Goal: Information Seeking & Learning: Learn about a topic

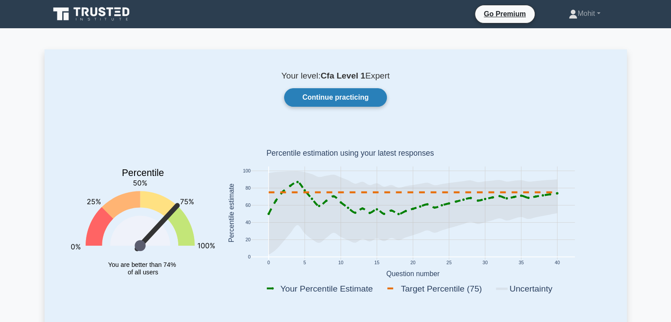
click at [344, 101] on link "Continue practicing" at bounding box center [335, 97] width 102 height 19
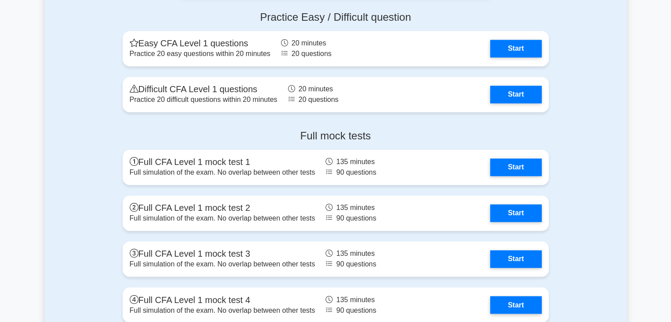
scroll to position [1411, 0]
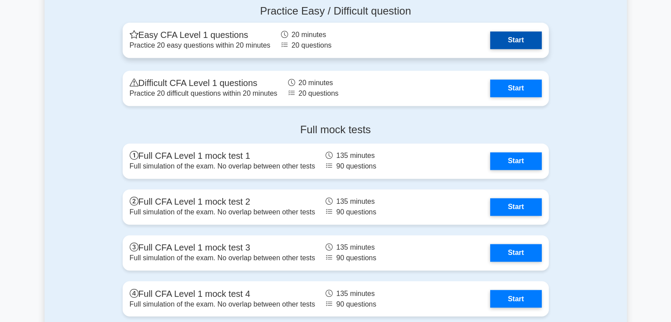
click at [516, 32] on link "Start" at bounding box center [515, 40] width 51 height 18
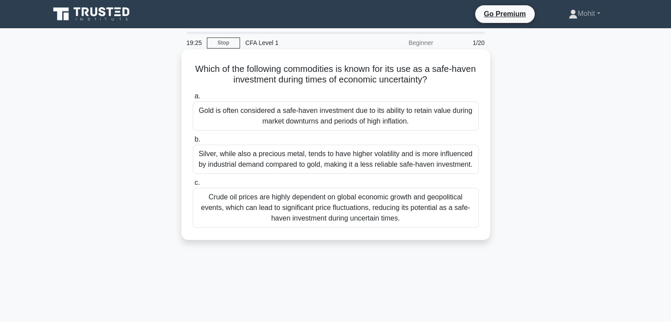
click at [432, 124] on div "Gold is often considered a safe-haven investment due to its ability to retain v…" at bounding box center [336, 115] width 286 height 29
click at [193, 99] on input "a. Gold is often considered a safe-haven investment due to its ability to retai…" at bounding box center [193, 96] width 0 height 6
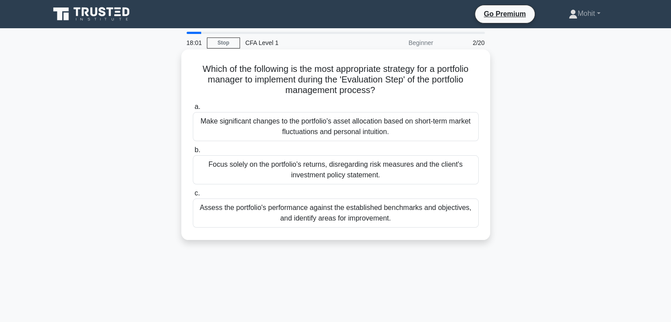
click at [370, 217] on div "Assess the portfolio's performance against the established benchmarks and objec…" at bounding box center [336, 212] width 286 height 29
click at [193, 196] on input "c. Assess the portfolio's performance against the established benchmarks and ob…" at bounding box center [193, 194] width 0 height 6
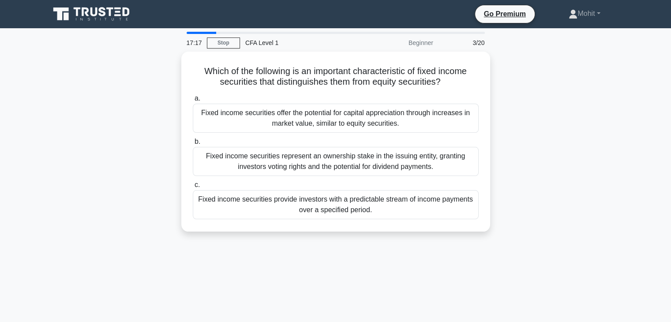
click at [370, 217] on div "a. Fixed income securities offer the potential for capital appreciation through…" at bounding box center [335, 156] width 296 height 130
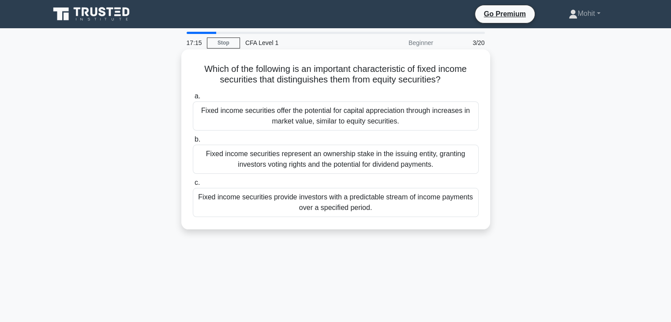
click at [358, 209] on div "Fixed income securities provide investors with a predictable stream of income p…" at bounding box center [336, 202] width 286 height 29
click at [193, 186] on input "c. Fixed income securities provide investors with a predictable stream of incom…" at bounding box center [193, 183] width 0 height 6
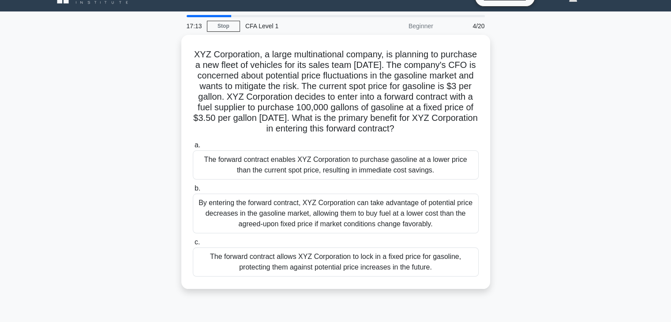
scroll to position [16, 0]
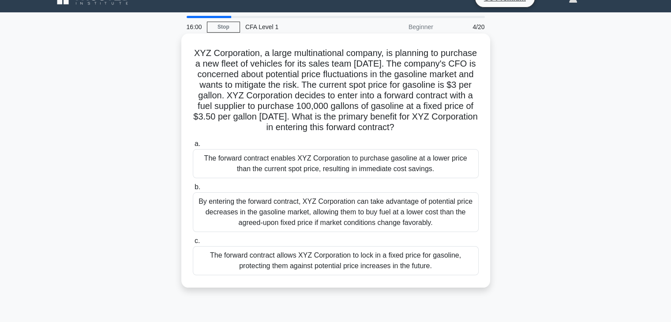
click at [381, 275] on div "The forward contract allows XYZ Corporation to lock in a fixed price for gasoli…" at bounding box center [336, 260] width 286 height 29
click at [193, 244] on input "c. The forward contract allows XYZ Corporation to lock in a fixed price for gas…" at bounding box center [193, 241] width 0 height 6
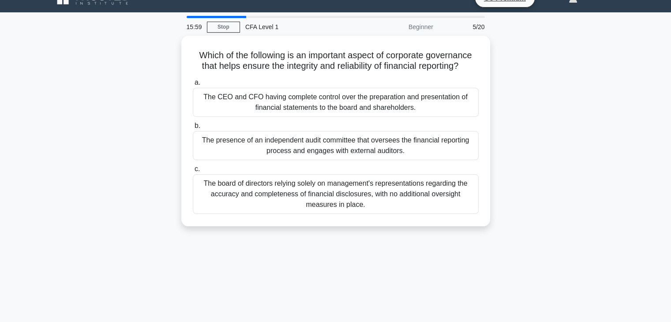
scroll to position [0, 0]
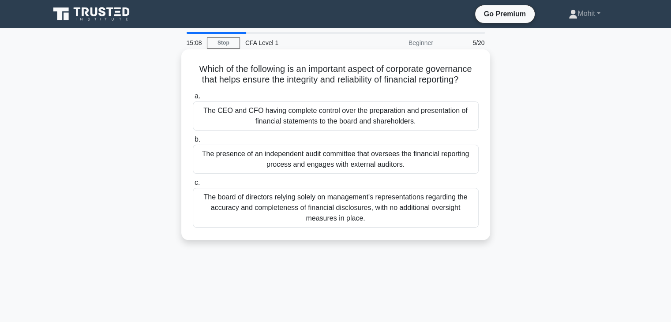
click at [359, 165] on div "The presence of an independent audit committee that oversees the financial repo…" at bounding box center [336, 159] width 286 height 29
click at [193, 142] on input "b. The presence of an independent audit committee that oversees the financial r…" at bounding box center [193, 140] width 0 height 6
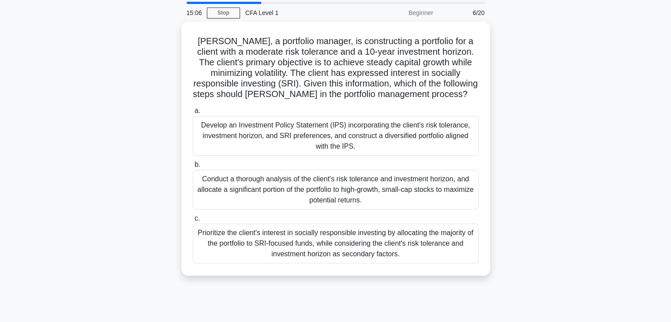
scroll to position [31, 0]
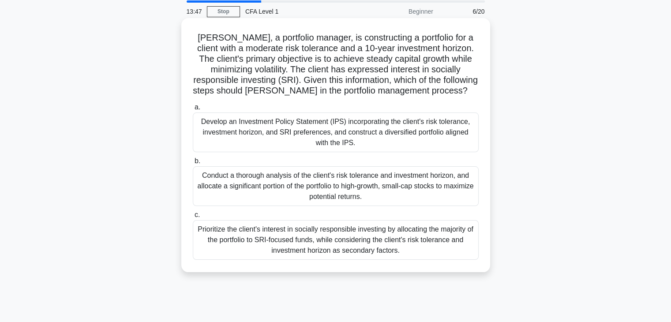
click at [333, 253] on div "Prioritize the client's interest in socially responsible investing by allocatin…" at bounding box center [336, 240] width 286 height 40
click at [193, 218] on input "c. Prioritize the client's interest in socially responsible investing by alloca…" at bounding box center [193, 215] width 0 height 6
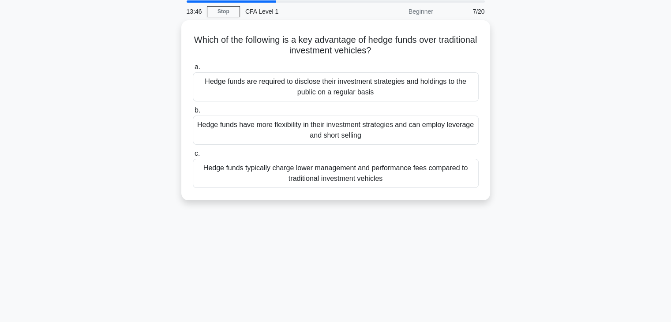
scroll to position [0, 0]
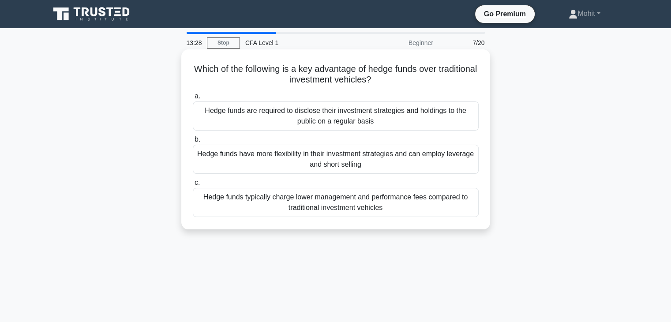
click at [302, 166] on div "Hedge funds have more flexibility in their investment strategies and can employ…" at bounding box center [336, 159] width 286 height 29
click at [193, 142] on input "b. Hedge funds have more flexibility in their investment strategies and can emp…" at bounding box center [193, 140] width 0 height 6
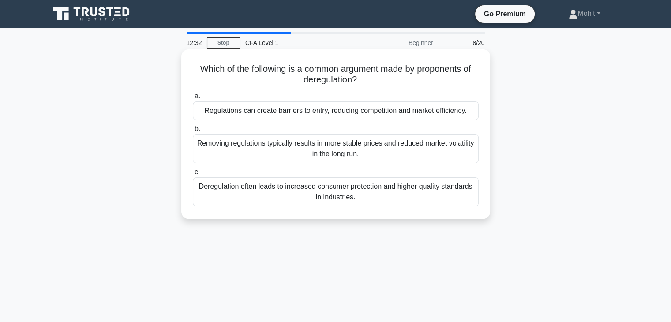
click at [302, 159] on div "Removing regulations typically results in more stable prices and reduced market…" at bounding box center [336, 148] width 286 height 29
click at [193, 132] on input "b. Removing regulations typically results in more stable prices and reduced mar…" at bounding box center [193, 129] width 0 height 6
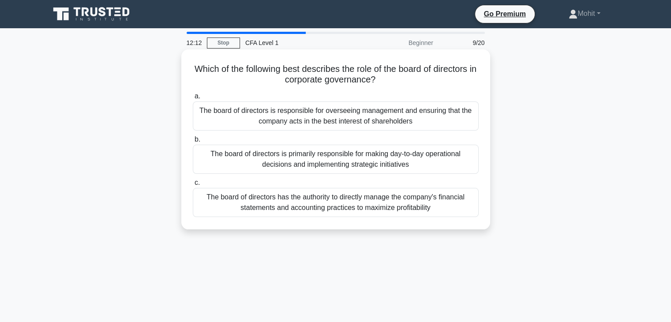
click at [334, 108] on div "The board of directors is responsible for overseeing management and ensuring th…" at bounding box center [336, 115] width 286 height 29
click at [193, 99] on input "a. The board of directors is responsible for overseeing management and ensuring…" at bounding box center [193, 96] width 0 height 6
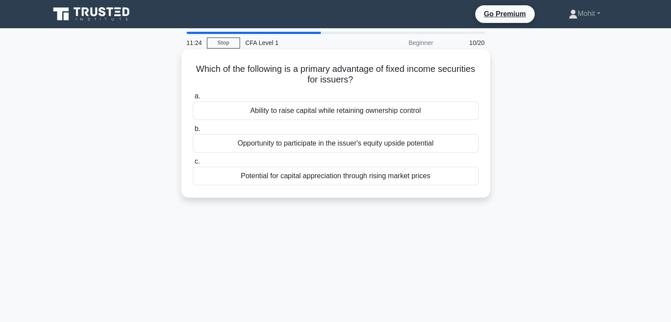
click at [330, 119] on div "Ability to raise capital while retaining ownership control" at bounding box center [336, 110] width 286 height 19
click at [193, 99] on input "a. Ability to raise capital while retaining ownership control" at bounding box center [193, 96] width 0 height 6
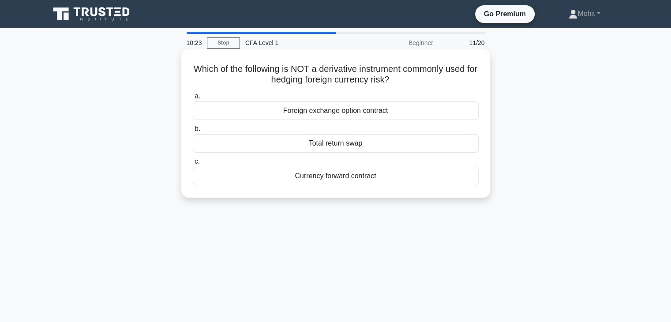
click at [337, 114] on div "Foreign exchange option contract" at bounding box center [336, 110] width 286 height 19
click at [193, 99] on input "a. Foreign exchange option contract" at bounding box center [193, 96] width 0 height 6
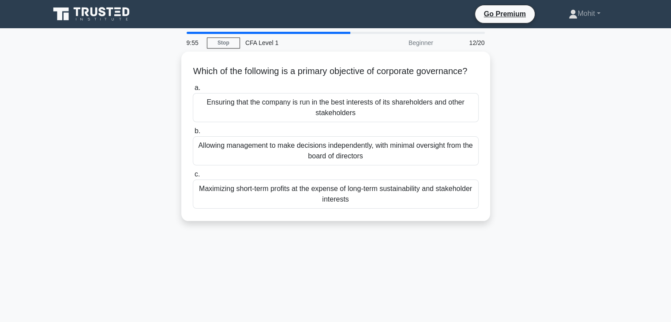
click at [337, 114] on div "Ensuring that the company is run in the best interests of its shareholders and …" at bounding box center [336, 107] width 286 height 29
click at [193, 91] on input "a. Ensuring that the company is run in the best interests of its shareholders a…" at bounding box center [193, 88] width 0 height 6
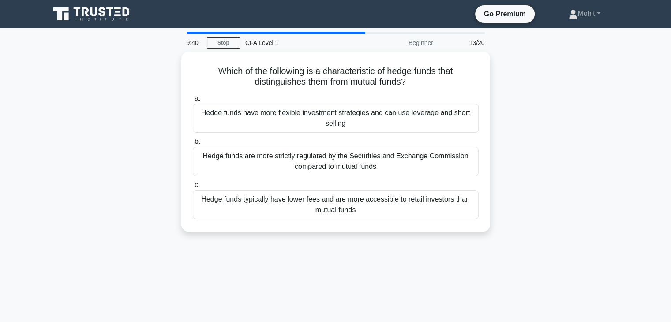
click at [337, 114] on div "Hedge funds have more flexible investment strategies and can use leverage and s…" at bounding box center [336, 118] width 286 height 29
click at [193, 101] on input "a. Hedge funds have more flexible investment strategies and can use leverage an…" at bounding box center [193, 99] width 0 height 6
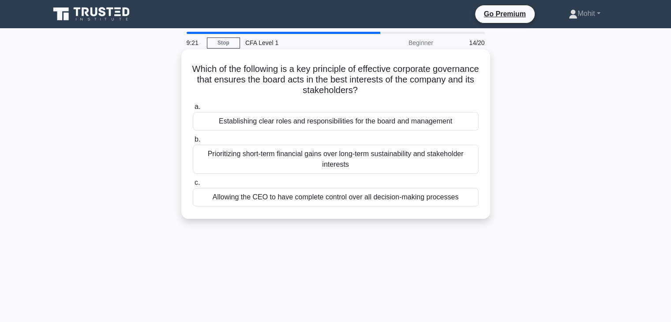
click at [337, 125] on div "Establishing clear roles and responsibilities for the board and management" at bounding box center [336, 121] width 286 height 19
click at [193, 110] on input "a. Establishing clear roles and responsibilities for the board and management" at bounding box center [193, 107] width 0 height 6
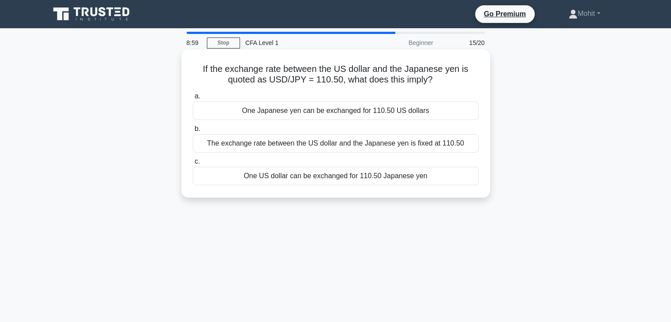
click at [342, 109] on div "One Japanese yen can be exchanged for 110.50 US dollars" at bounding box center [336, 110] width 286 height 19
click at [193, 99] on input "a. One Japanese yen can be exchanged for 110.50 US dollars" at bounding box center [193, 96] width 0 height 6
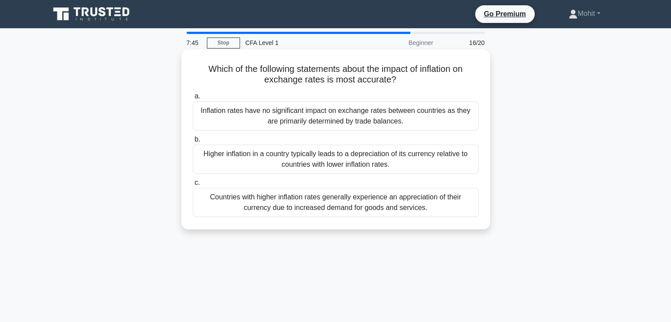
click at [334, 155] on div "Higher inflation in a country typically leads to a depreciation of its currency…" at bounding box center [336, 159] width 286 height 29
click at [193, 142] on input "b. Higher inflation in a country typically leads to a depreciation of its curre…" at bounding box center [193, 140] width 0 height 6
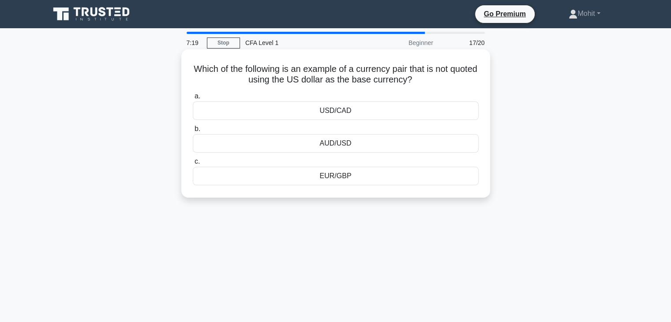
click at [340, 177] on div "EUR/GBP" at bounding box center [336, 176] width 286 height 19
click at [193, 164] on input "c. EUR/GBP" at bounding box center [193, 162] width 0 height 6
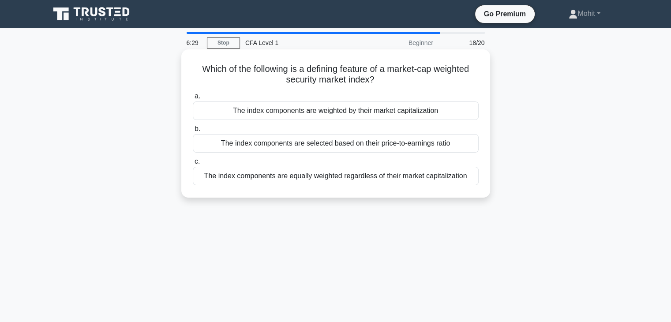
click at [363, 109] on div "The index components are weighted by their market capitalization" at bounding box center [336, 110] width 286 height 19
click at [193, 99] on input "a. The index components are weighted by their market capitalization" at bounding box center [193, 96] width 0 height 6
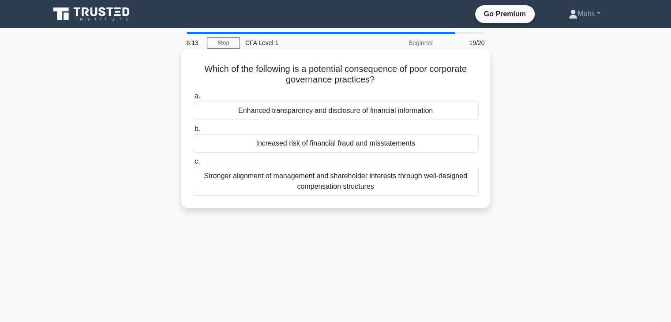
click at [384, 146] on div "Increased risk of financial fraud and misstatements" at bounding box center [336, 143] width 286 height 19
click at [193, 132] on input "b. Increased risk of financial fraud and misstatements" at bounding box center [193, 129] width 0 height 6
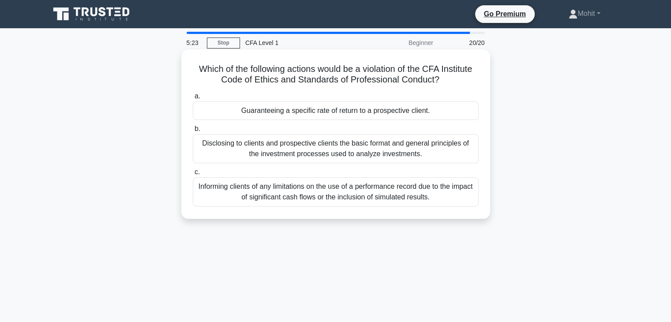
click at [459, 109] on div "Guaranteeing a specific rate of return to a prospective client." at bounding box center [336, 110] width 286 height 19
click at [193, 99] on input "a. Guaranteeing a specific rate of return to a prospective client." at bounding box center [193, 96] width 0 height 6
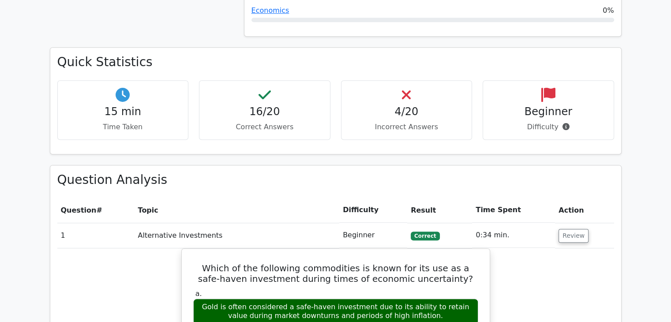
scroll to position [532, 0]
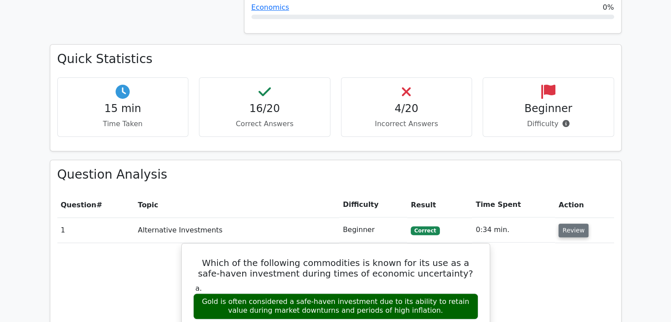
click at [563, 224] on button "Review" at bounding box center [573, 231] width 30 height 14
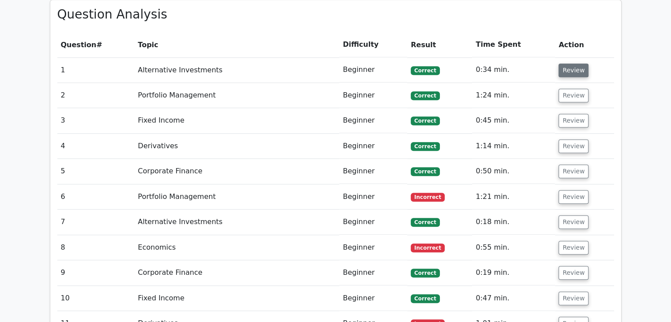
scroll to position [693, 0]
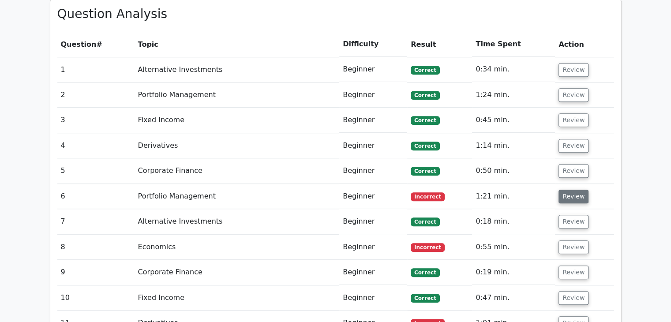
click at [572, 190] on button "Review" at bounding box center [573, 197] width 30 height 14
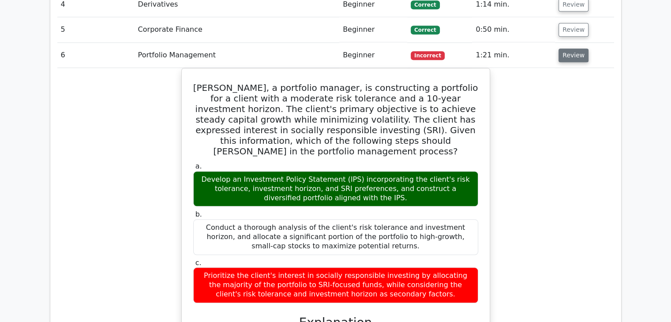
scroll to position [833, 0]
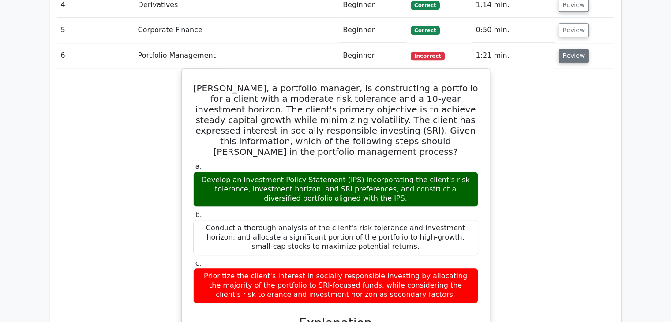
click at [559, 49] on button "Review" at bounding box center [573, 56] width 30 height 14
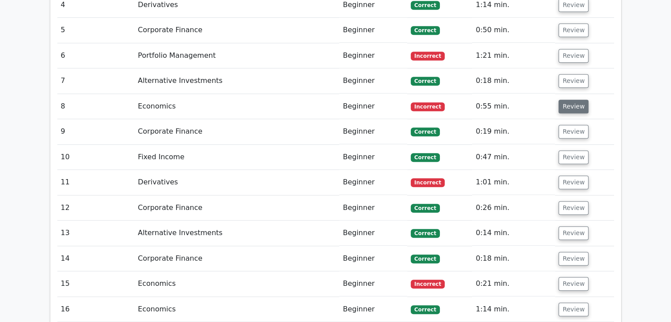
click at [568, 100] on button "Review" at bounding box center [573, 107] width 30 height 14
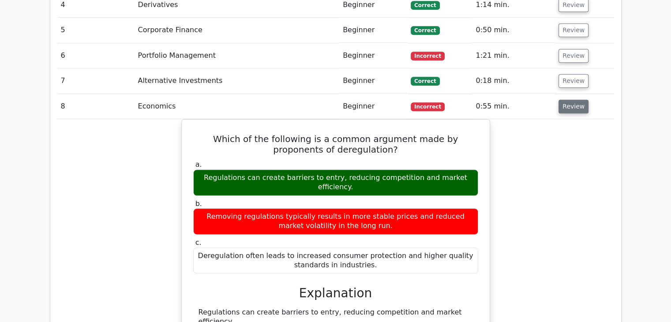
click at [568, 100] on button "Review" at bounding box center [573, 107] width 30 height 14
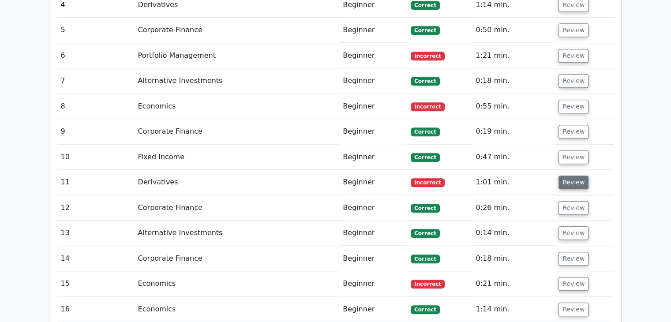
click at [570, 176] on button "Review" at bounding box center [573, 183] width 30 height 14
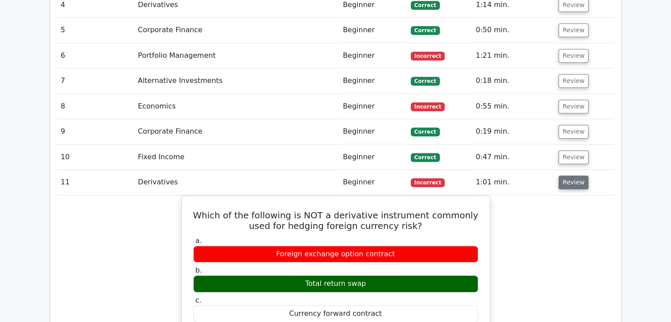
click at [570, 176] on button "Review" at bounding box center [573, 183] width 30 height 14
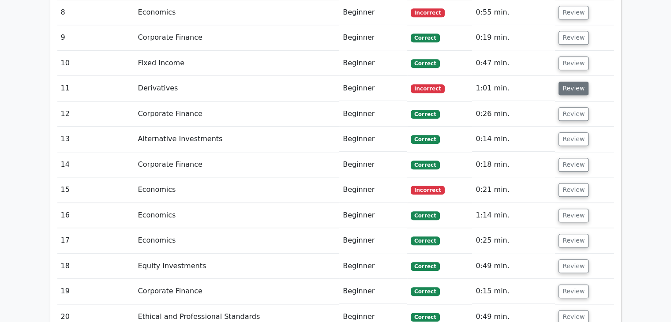
scroll to position [938, 0]
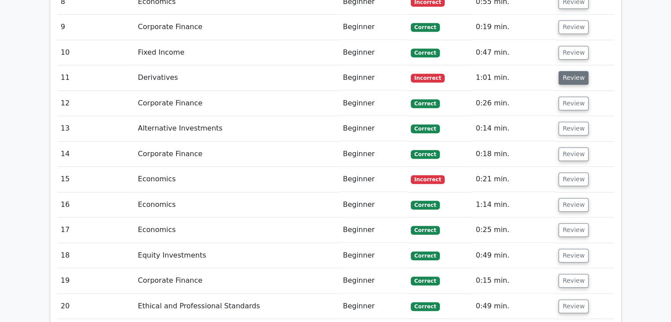
click at [570, 172] on button "Review" at bounding box center [573, 179] width 30 height 14
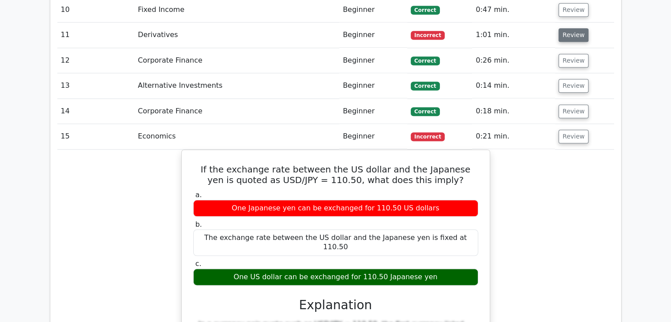
scroll to position [982, 0]
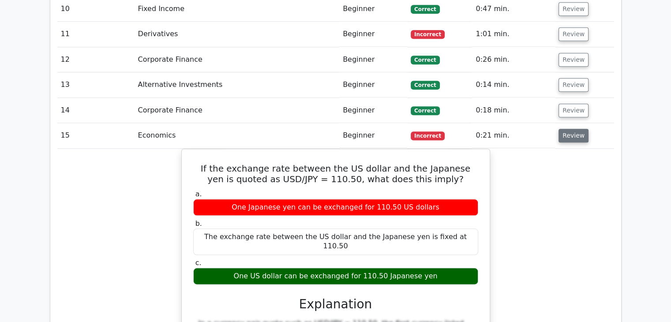
click at [571, 129] on button "Review" at bounding box center [573, 136] width 30 height 14
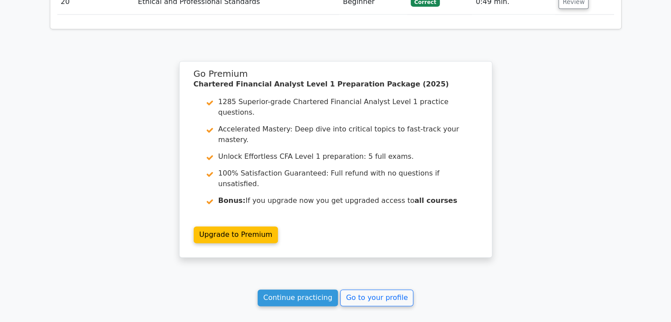
scroll to position [1252, 0]
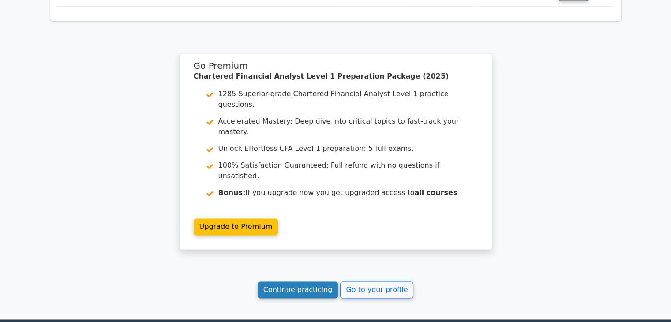
click at [312, 281] on link "Continue practicing" at bounding box center [298, 289] width 81 height 17
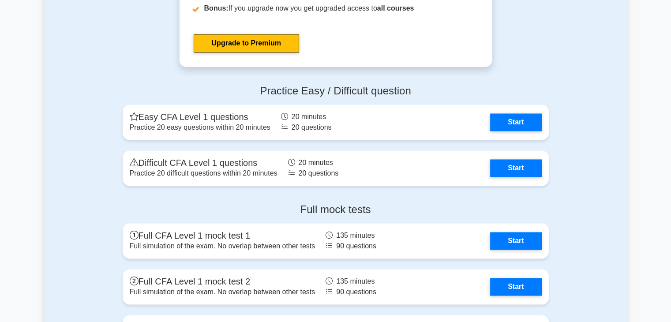
scroll to position [1333, 0]
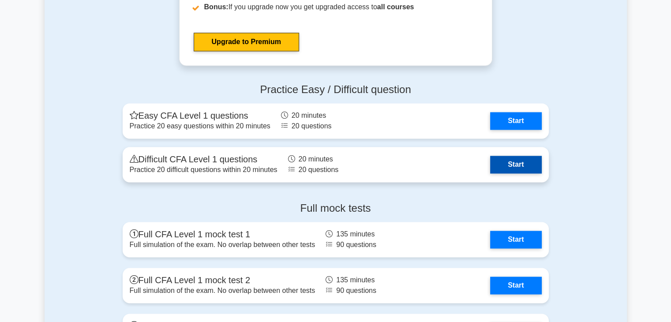
click at [501, 161] on link "Start" at bounding box center [515, 165] width 51 height 18
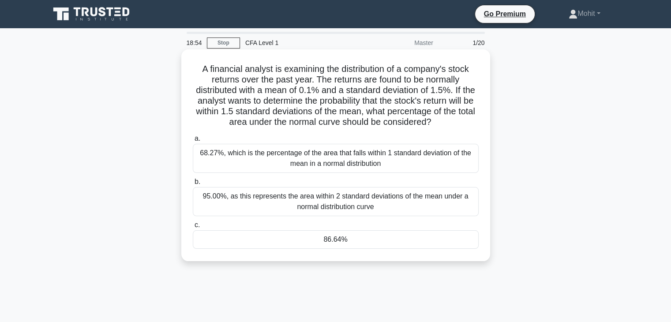
click at [425, 244] on div "86.64%" at bounding box center [336, 239] width 286 height 19
click at [193, 228] on input "c. 86.64%" at bounding box center [193, 225] width 0 height 6
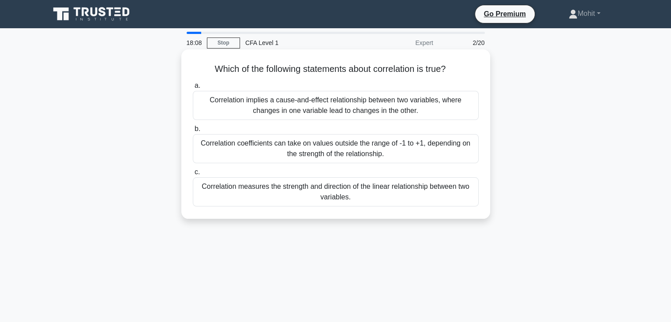
click at [319, 196] on div "Correlation measures the strength and direction of the linear relationship betw…" at bounding box center [336, 191] width 286 height 29
click at [193, 175] on input "c. Correlation measures the strength and direction of the linear relationship b…" at bounding box center [193, 172] width 0 height 6
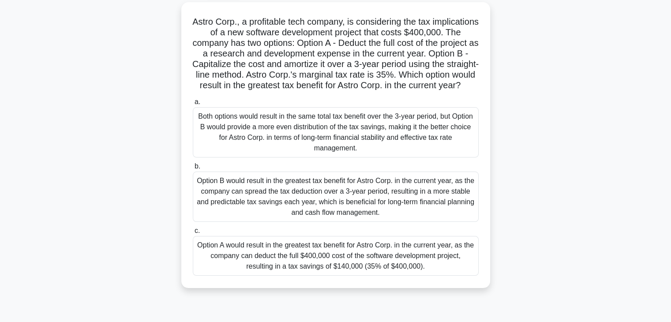
scroll to position [49, 0]
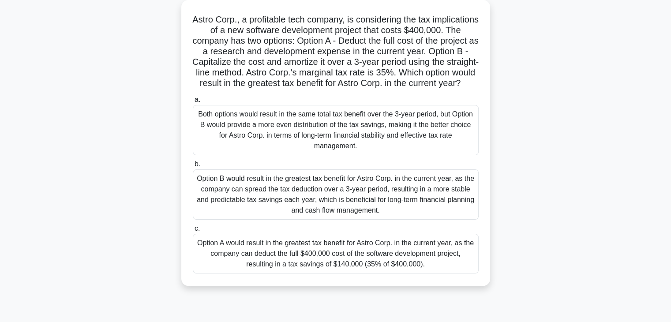
click at [304, 258] on div "Option A would result in the greatest tax benefit for Astro Corp. in the curren…" at bounding box center [336, 254] width 286 height 40
click at [193, 232] on input "c. Option A would result in the greatest tax benefit for Astro Corp. in the cur…" at bounding box center [193, 229] width 0 height 6
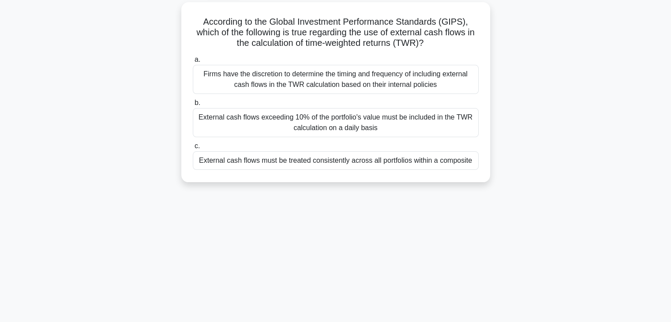
scroll to position [0, 0]
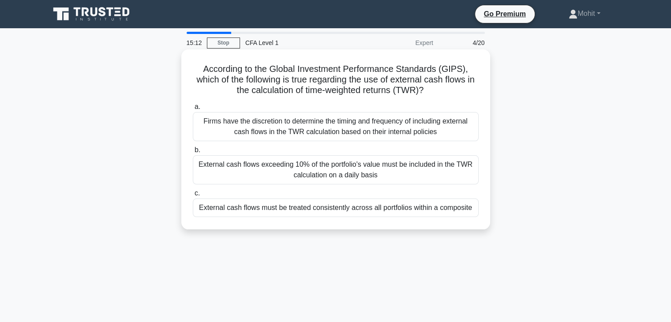
click at [313, 209] on div "External cash flows must be treated consistently across all portfolios within a…" at bounding box center [336, 207] width 286 height 19
click at [193, 196] on input "c. External cash flows must be treated consistently across all portfolios withi…" at bounding box center [193, 194] width 0 height 6
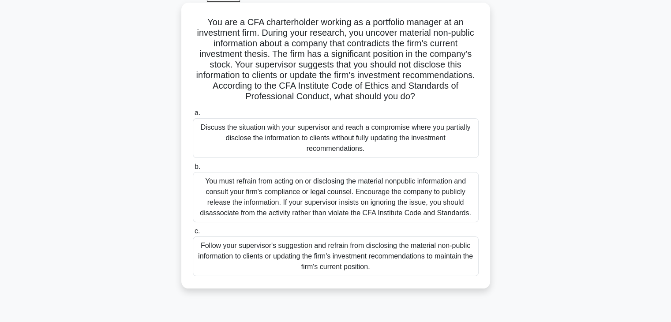
scroll to position [47, 0]
click at [333, 186] on div "You must refrain from acting on or disclosing the material nonpublic informatio…" at bounding box center [336, 197] width 286 height 50
click at [193, 169] on input "b. You must refrain from acting on or disclosing the material nonpublic informa…" at bounding box center [193, 167] width 0 height 6
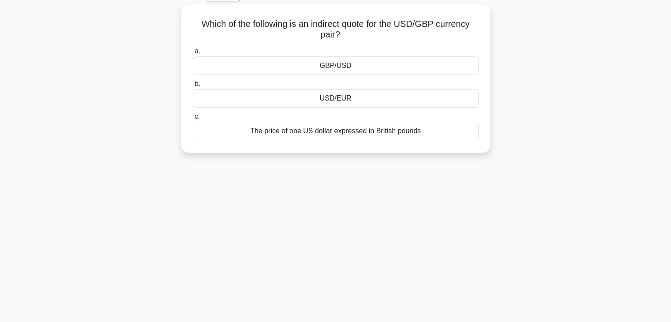
scroll to position [0, 0]
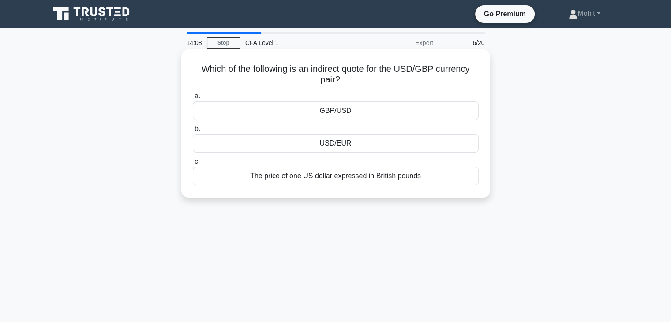
click at [334, 176] on div "The price of one US dollar expressed in British pounds" at bounding box center [336, 176] width 286 height 19
click at [193, 164] on input "c. The price of one US dollar expressed in British pounds" at bounding box center [193, 162] width 0 height 6
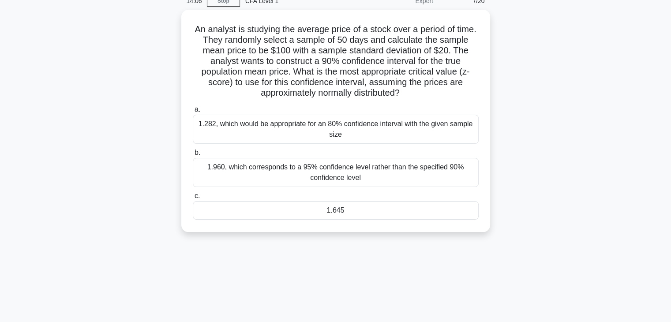
scroll to position [42, 0]
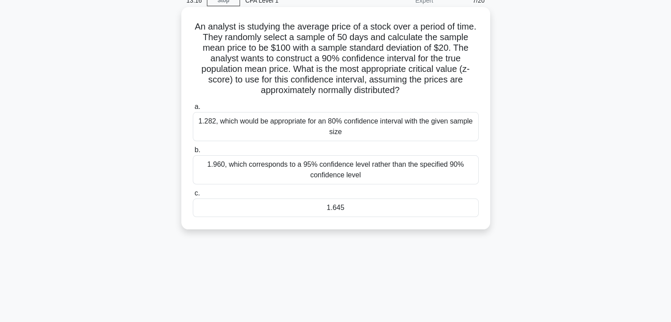
click at [355, 213] on div "1.645" at bounding box center [336, 207] width 286 height 19
click at [193, 196] on input "c. 1.645" at bounding box center [193, 194] width 0 height 6
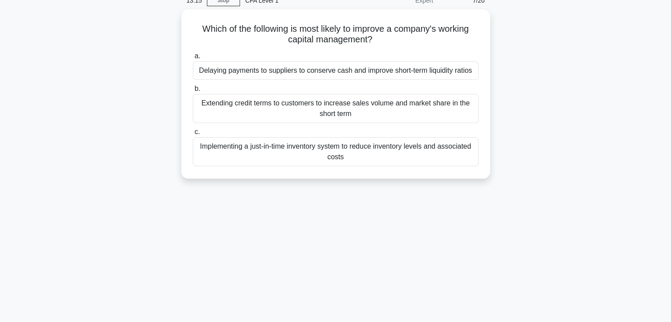
scroll to position [0, 0]
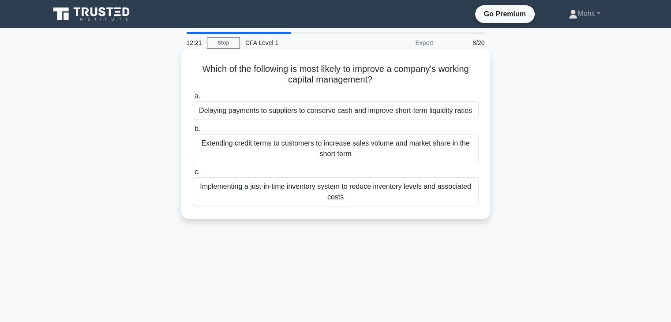
click at [354, 113] on div "Delaying payments to suppliers to conserve cash and improve short-term liquidit…" at bounding box center [336, 110] width 286 height 19
click at [193, 99] on input "a. Delaying payments to suppliers to conserve cash and improve short-term liqui…" at bounding box center [193, 96] width 0 height 6
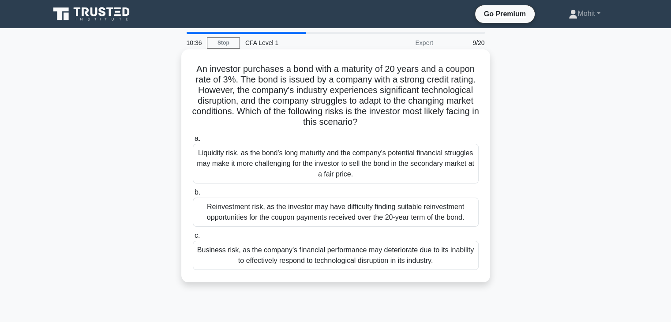
click at [326, 252] on div "Business risk, as the company's financial performance may deteriorate due to it…" at bounding box center [336, 255] width 286 height 29
click at [193, 239] on input "c. Business risk, as the company's financial performance may deteriorate due to…" at bounding box center [193, 236] width 0 height 6
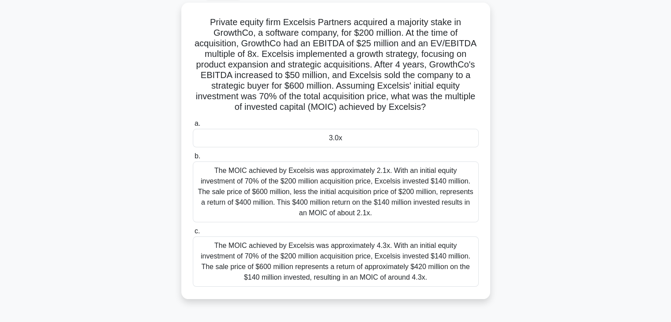
scroll to position [52, 0]
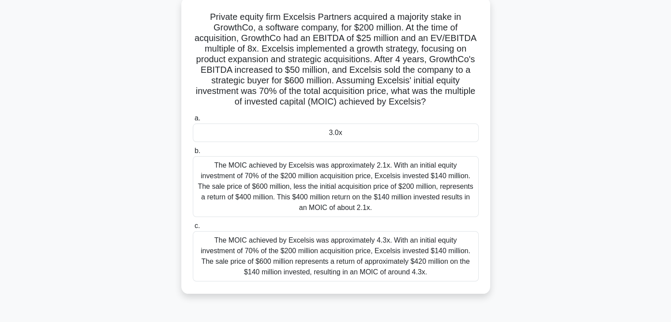
click at [316, 134] on div "3.0x" at bounding box center [336, 132] width 286 height 19
click at [193, 121] on input "a. 3.0x" at bounding box center [193, 119] width 0 height 6
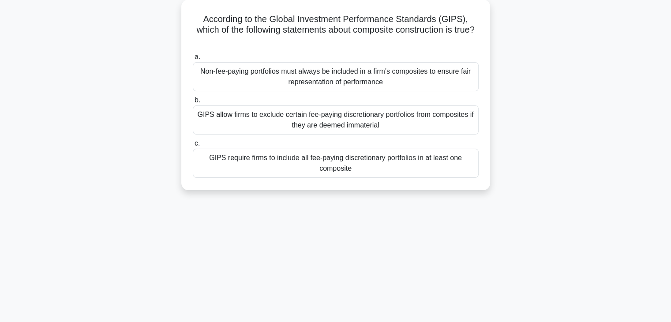
scroll to position [0, 0]
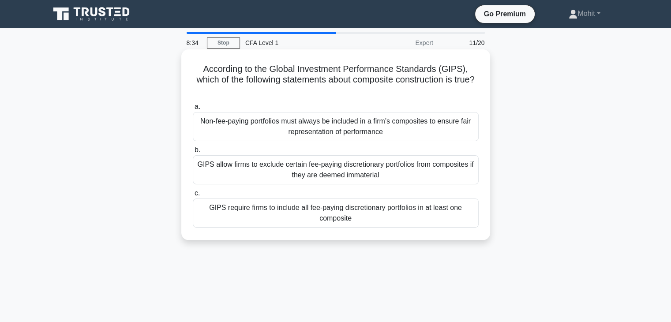
click at [298, 134] on div "Non-fee-paying portfolios must always be included in a firm's composites to ens…" at bounding box center [336, 126] width 286 height 29
click at [193, 110] on input "a. Non-fee-paying portfolios must always be included in a firm's composites to …" at bounding box center [193, 107] width 0 height 6
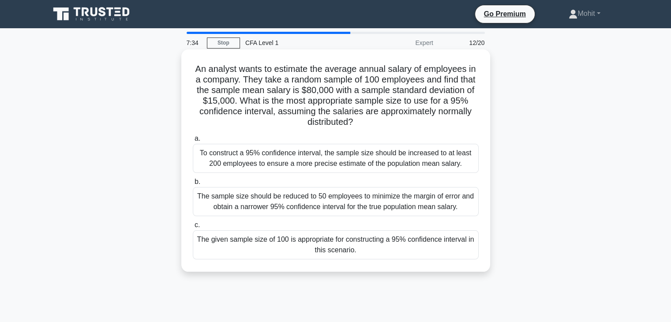
click at [312, 247] on div "The given sample size of 100 is appropriate for constructing a 95% confidence i…" at bounding box center [336, 244] width 286 height 29
click at [193, 228] on input "c. The given sample size of 100 is appropriate for constructing a 95% confidenc…" at bounding box center [193, 225] width 0 height 6
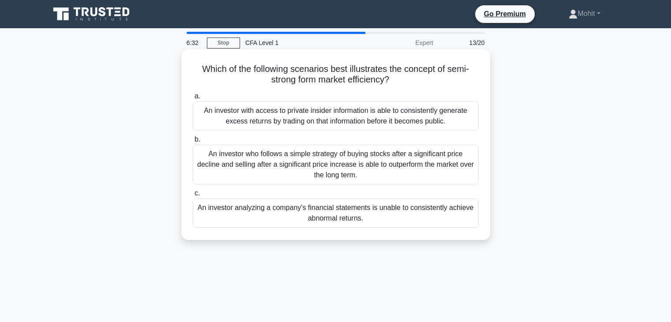
click at [289, 126] on div "An investor with access to private insider information is able to consistently …" at bounding box center [336, 115] width 286 height 29
click at [193, 99] on input "a. An investor with access to private insider information is able to consistent…" at bounding box center [193, 96] width 0 height 6
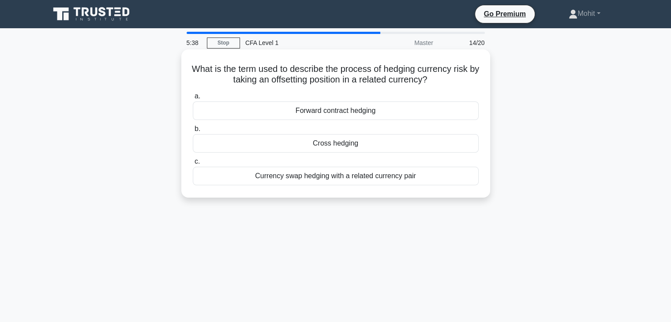
click at [316, 113] on div "Forward contract hedging" at bounding box center [336, 110] width 286 height 19
click at [193, 99] on input "a. Forward contract hedging" at bounding box center [193, 96] width 0 height 6
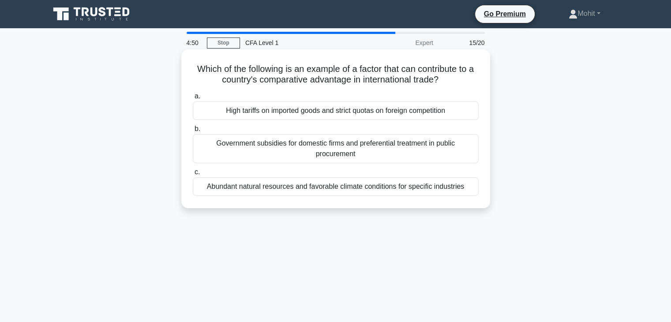
click at [324, 178] on div "Abundant natural resources and favorable climate conditions for specific indust…" at bounding box center [336, 186] width 286 height 19
click at [193, 175] on input "c. Abundant natural resources and favorable climate conditions for specific ind…" at bounding box center [193, 172] width 0 height 6
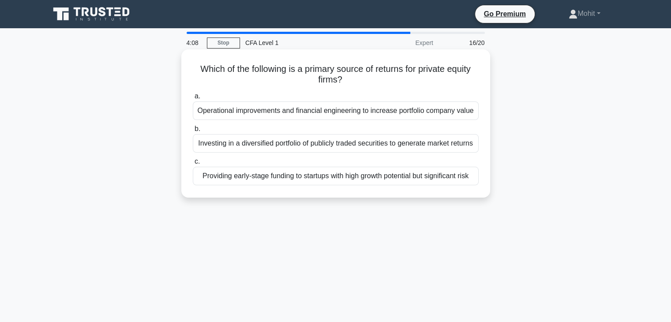
click at [323, 117] on div "Operational improvements and financial engineering to increase portfolio compan…" at bounding box center [336, 110] width 286 height 19
click at [193, 99] on input "a. Operational improvements and financial engineering to increase portfolio com…" at bounding box center [193, 96] width 0 height 6
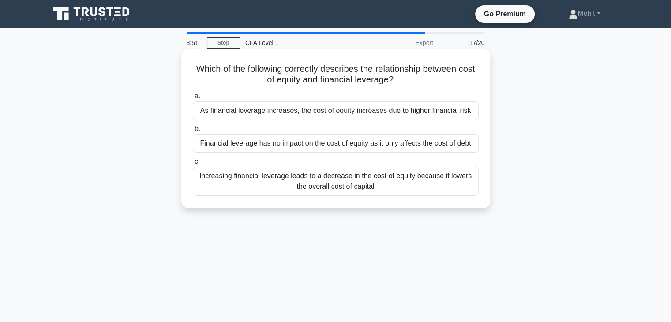
click at [318, 114] on div "As financial leverage increases, the cost of equity increases due to higher fin…" at bounding box center [336, 110] width 286 height 19
click at [193, 99] on input "a. As financial leverage increases, the cost of equity increases due to higher …" at bounding box center [193, 96] width 0 height 6
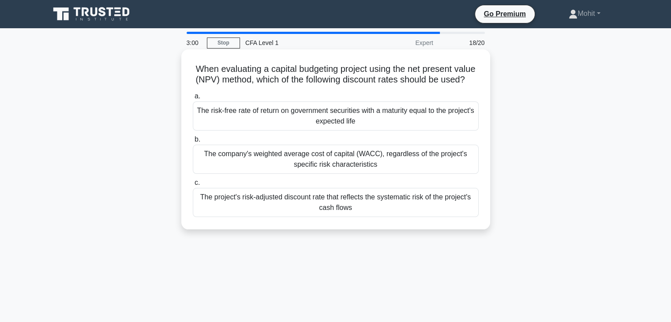
click at [303, 131] on div "The risk-free rate of return on government securities with a maturity equal to …" at bounding box center [336, 115] width 286 height 29
click at [193, 99] on input "a. The risk-free rate of return on government securities with a maturity equal …" at bounding box center [193, 96] width 0 height 6
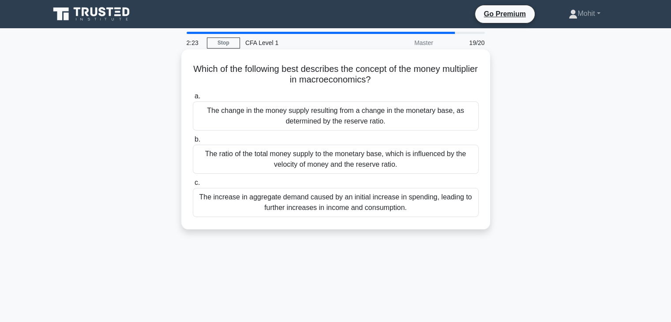
click at [356, 208] on div "The increase in aggregate demand caused by an initial increase in spending, lea…" at bounding box center [336, 202] width 286 height 29
click at [193, 186] on input "c. The increase in aggregate demand caused by an initial increase in spending, …" at bounding box center [193, 183] width 0 height 6
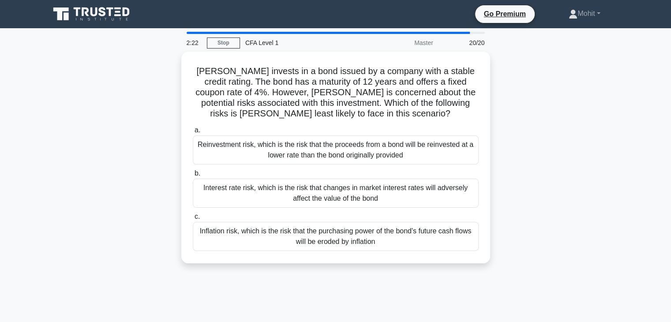
scroll to position [21, 0]
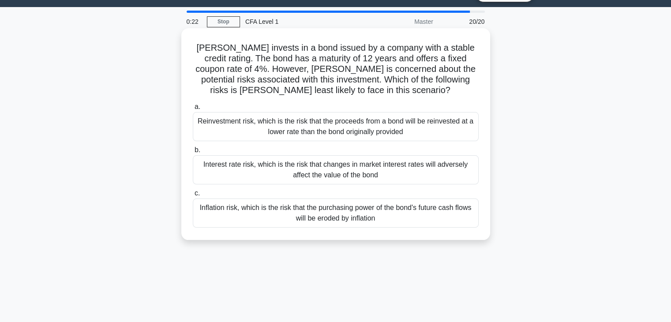
click at [266, 219] on div "Inflation risk, which is the risk that the purchasing power of the bond's futur…" at bounding box center [336, 212] width 286 height 29
click at [193, 196] on input "c. Inflation risk, which is the risk that the purchasing power of the bond's fu…" at bounding box center [193, 194] width 0 height 6
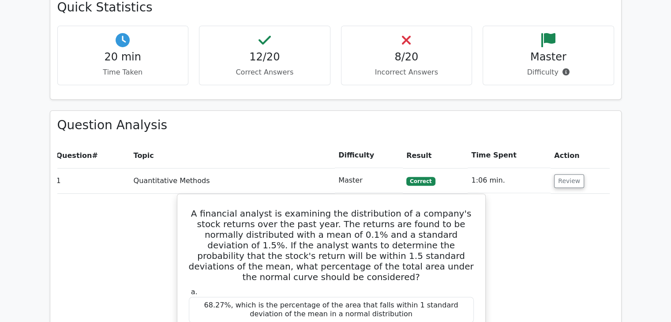
scroll to position [587, 0]
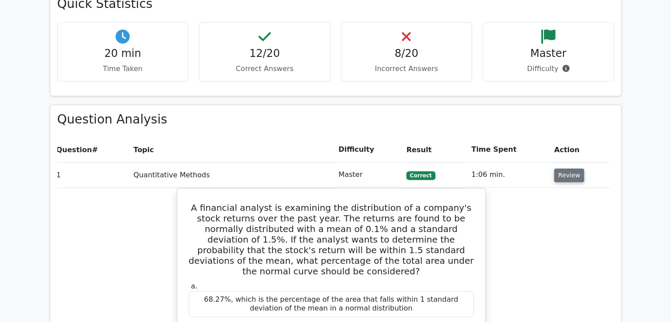
click at [561, 168] on button "Review" at bounding box center [569, 175] width 30 height 14
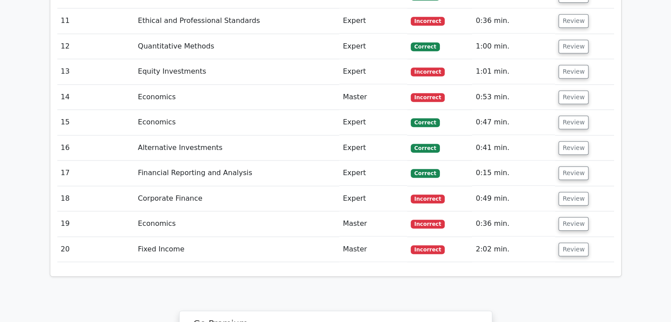
scroll to position [991, 0]
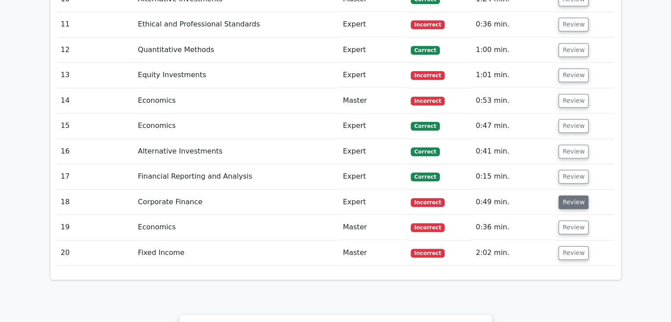
click at [565, 195] on button "Review" at bounding box center [573, 202] width 30 height 14
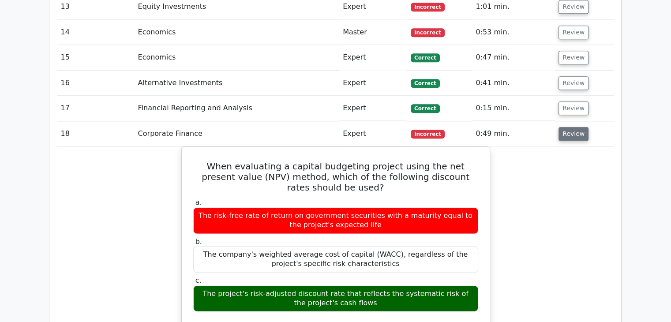
scroll to position [1059, 0]
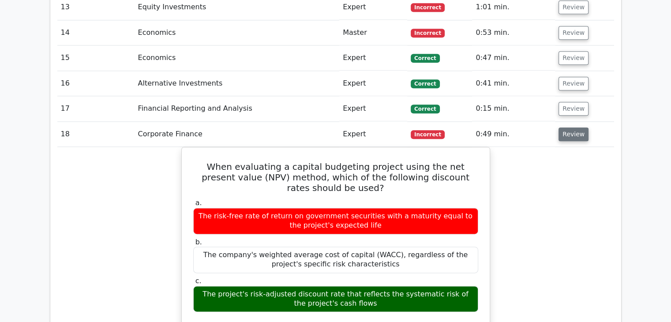
click at [563, 127] on button "Review" at bounding box center [573, 134] width 30 height 14
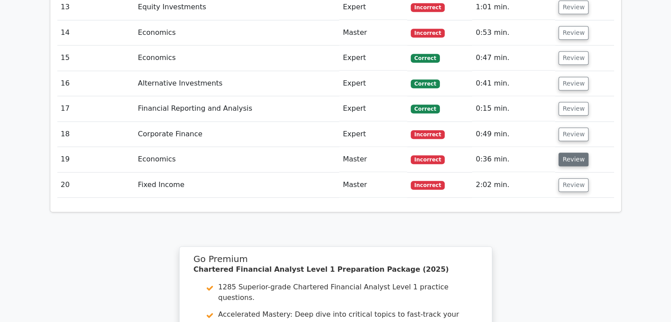
click at [563, 153] on button "Review" at bounding box center [573, 160] width 30 height 14
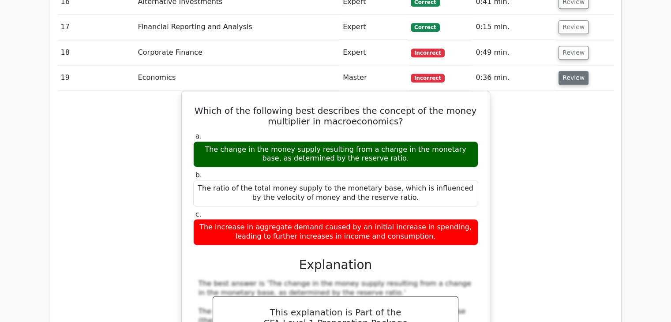
scroll to position [1141, 0]
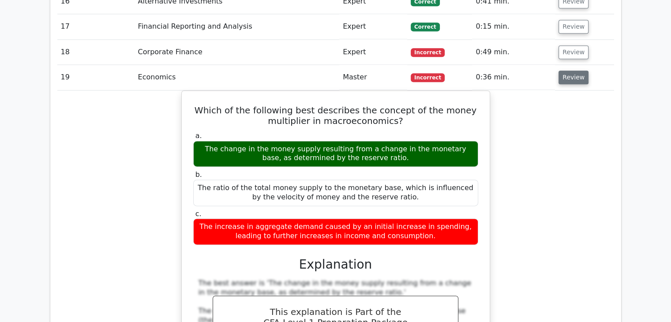
click at [577, 71] on button "Review" at bounding box center [573, 78] width 30 height 14
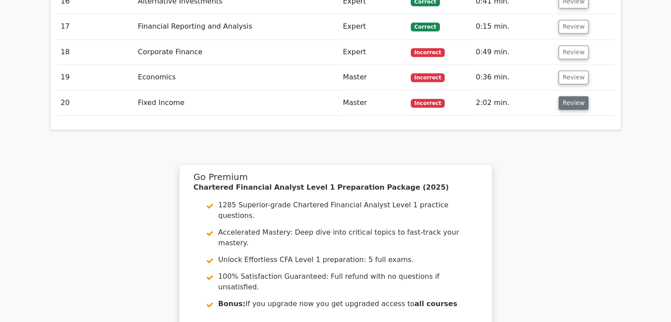
click at [573, 96] on button "Review" at bounding box center [573, 103] width 30 height 14
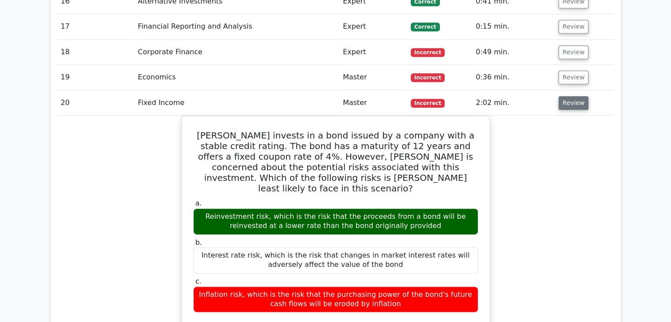
click at [573, 96] on button "Review" at bounding box center [573, 103] width 30 height 14
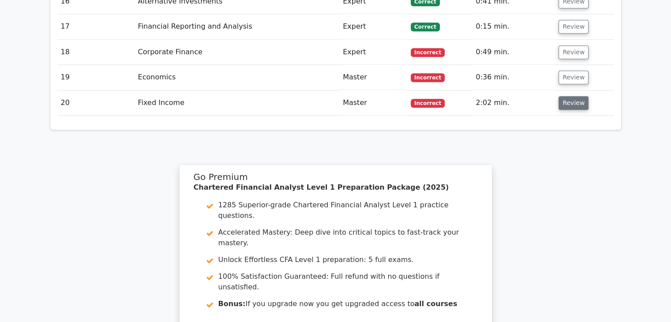
click at [573, 96] on button "Review" at bounding box center [573, 103] width 30 height 14
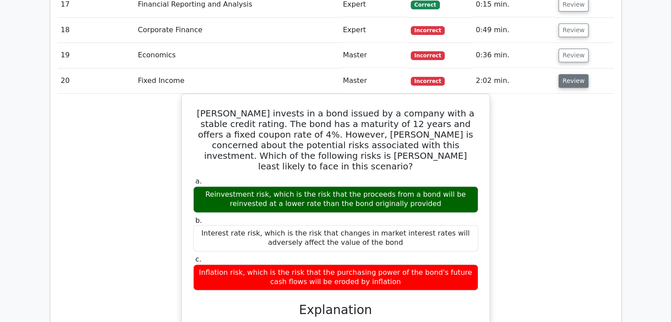
scroll to position [1162, 0]
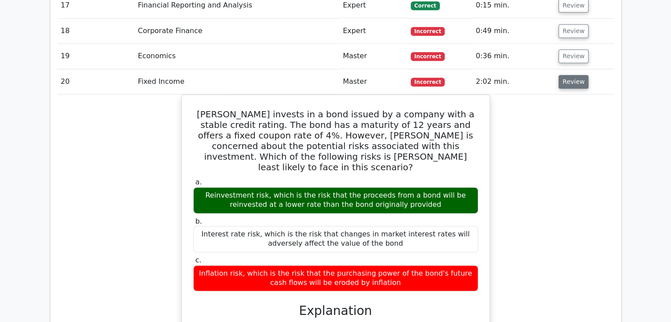
click at [570, 75] on button "Review" at bounding box center [573, 82] width 30 height 14
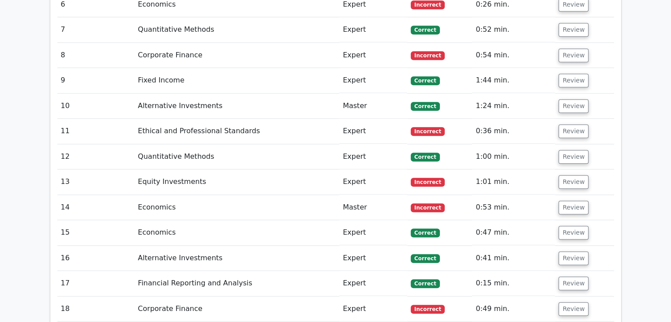
scroll to position [884, 0]
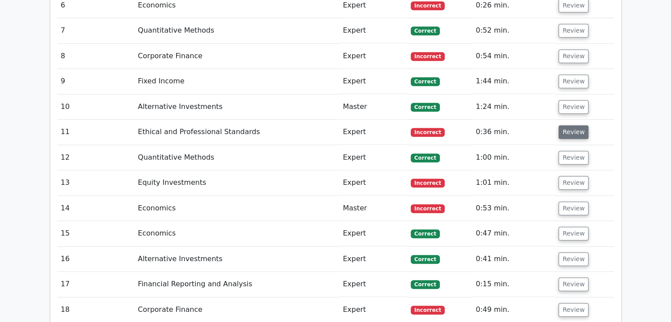
click at [578, 125] on button "Review" at bounding box center [573, 132] width 30 height 14
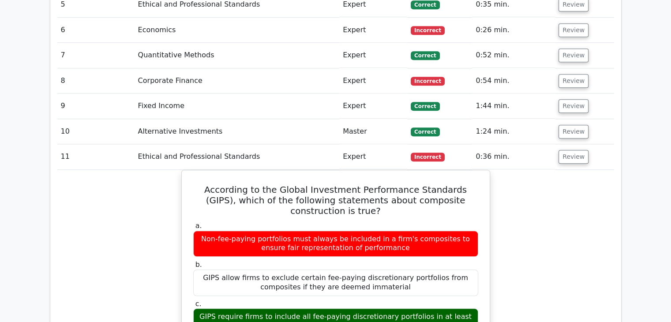
scroll to position [859, 0]
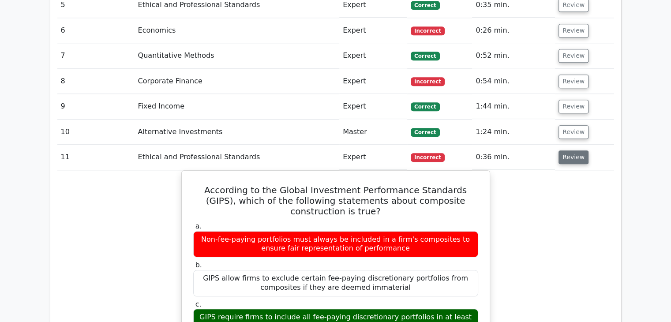
click at [570, 150] on button "Review" at bounding box center [573, 157] width 30 height 14
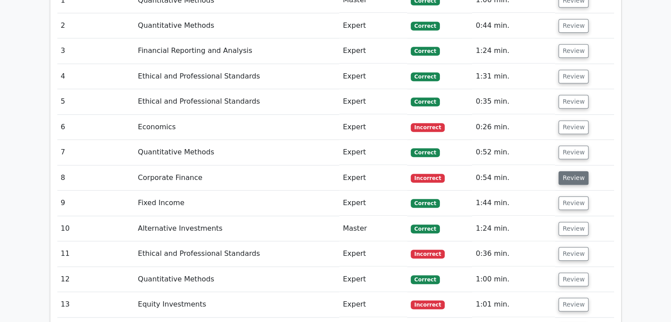
scroll to position [762, 0]
click at [567, 120] on button "Review" at bounding box center [573, 127] width 30 height 14
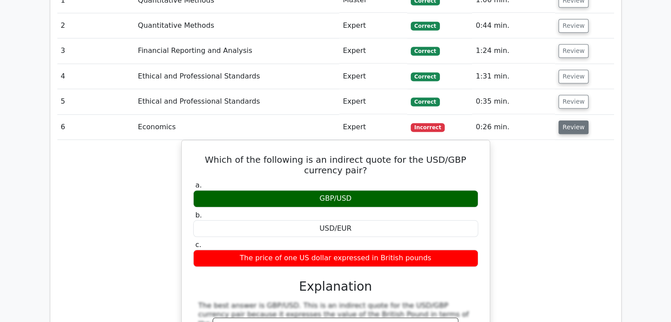
click at [567, 120] on button "Review" at bounding box center [573, 127] width 30 height 14
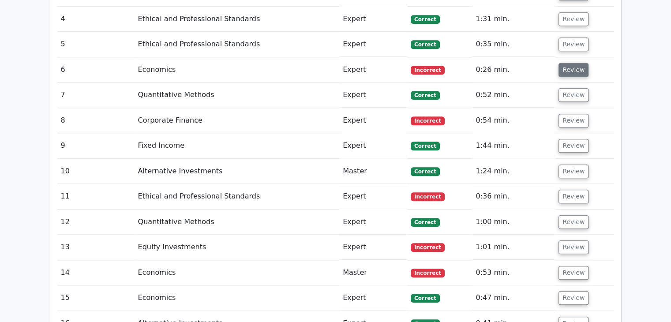
scroll to position [818, 0]
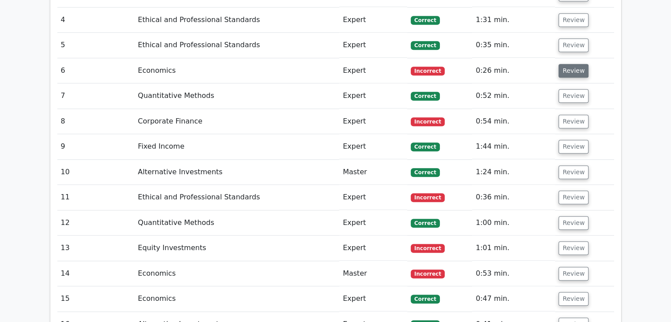
click at [567, 115] on button "Review" at bounding box center [573, 122] width 30 height 14
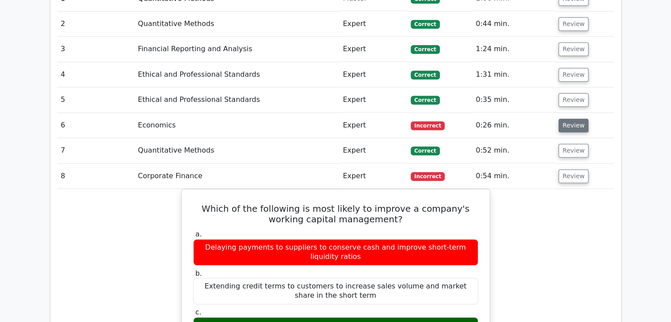
scroll to position [763, 0]
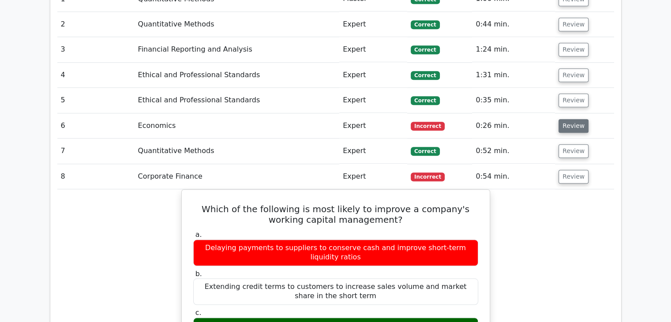
click at [567, 119] on button "Review" at bounding box center [573, 126] width 30 height 14
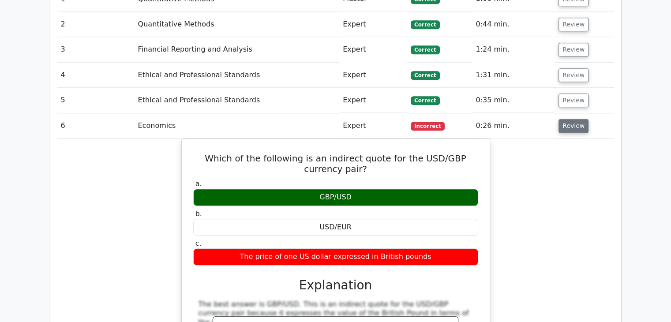
click at [567, 119] on button "Review" at bounding box center [573, 126] width 30 height 14
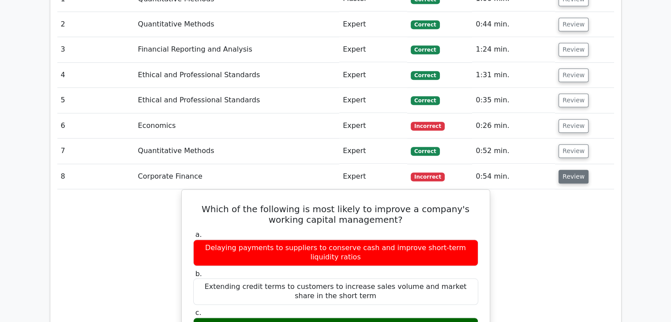
click at [573, 170] on button "Review" at bounding box center [573, 177] width 30 height 14
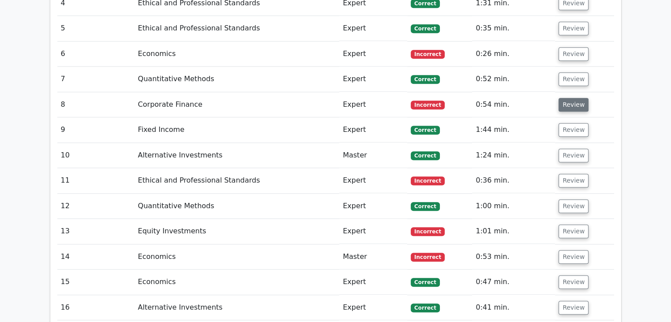
scroll to position [837, 0]
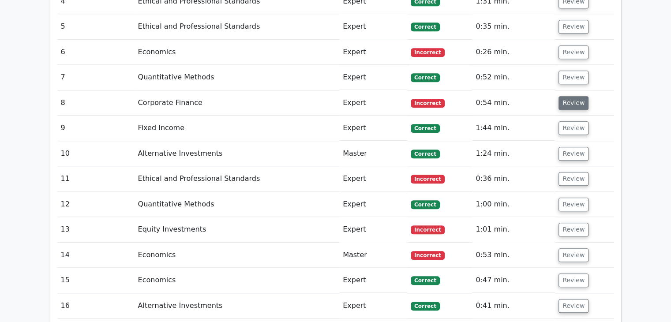
click at [573, 172] on button "Review" at bounding box center [573, 179] width 30 height 14
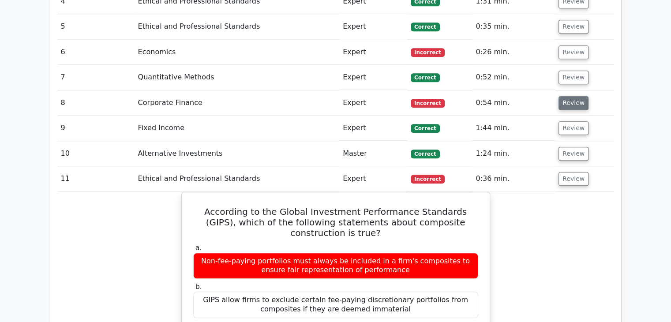
click at [573, 172] on button "Review" at bounding box center [573, 179] width 30 height 14
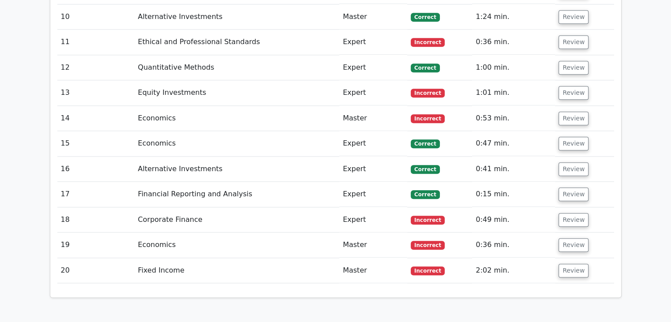
scroll to position [979, 0]
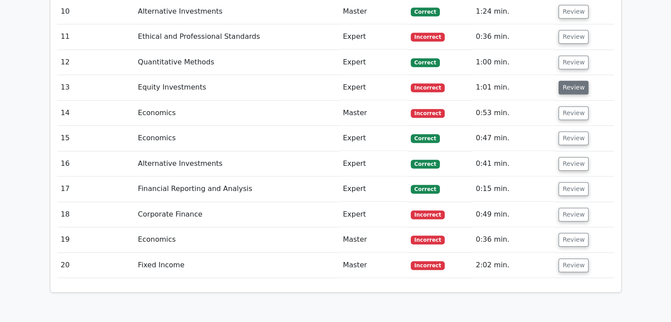
click at [565, 81] on button "Review" at bounding box center [573, 88] width 30 height 14
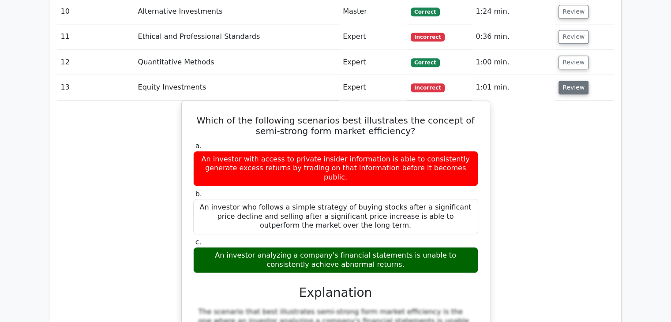
click at [565, 81] on button "Review" at bounding box center [573, 88] width 30 height 14
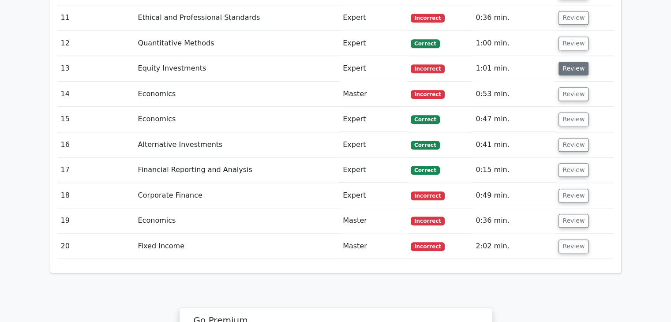
scroll to position [998, 0]
click at [565, 81] on td "Review" at bounding box center [584, 93] width 59 height 25
drag, startPoint x: 566, startPoint y: 67, endPoint x: 576, endPoint y: 59, distance: 12.8
click at [576, 81] on td "Review" at bounding box center [584, 93] width 59 height 25
click at [576, 87] on button "Review" at bounding box center [573, 94] width 30 height 14
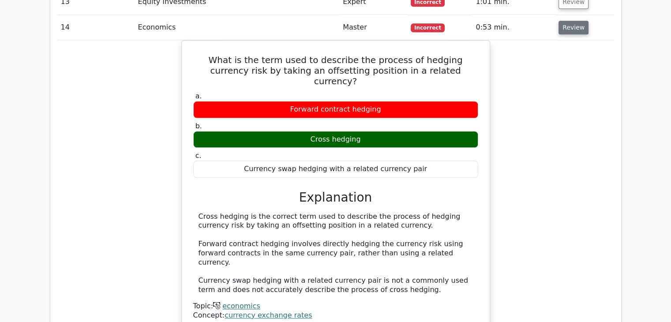
scroll to position [1065, 0]
